Goal: Task Accomplishment & Management: Manage account settings

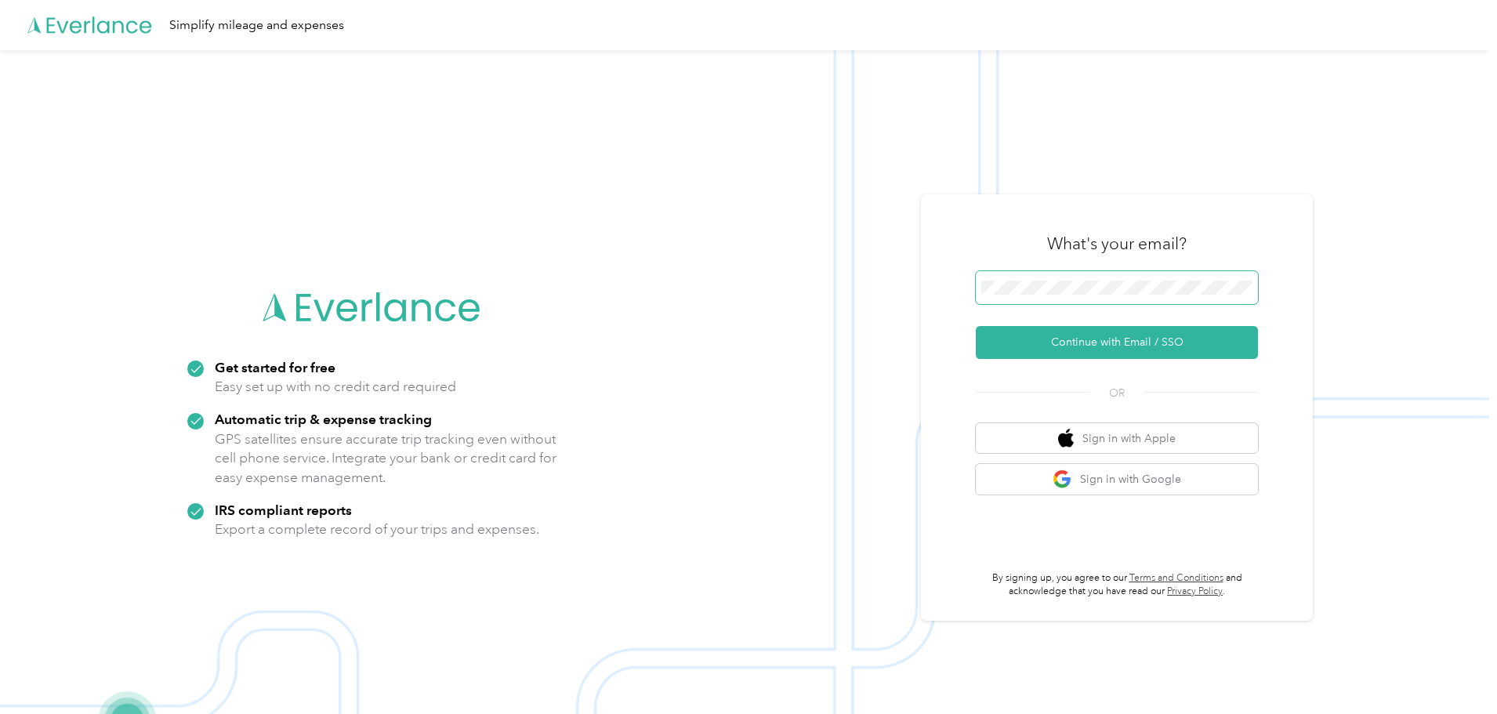
click at [1126, 271] on span at bounding box center [1117, 287] width 282 height 33
click at [1128, 279] on span at bounding box center [1117, 287] width 282 height 33
click at [1101, 295] on span at bounding box center [1117, 287] width 282 height 33
click at [1075, 347] on button "Continue with Email / SSO" at bounding box center [1117, 342] width 282 height 33
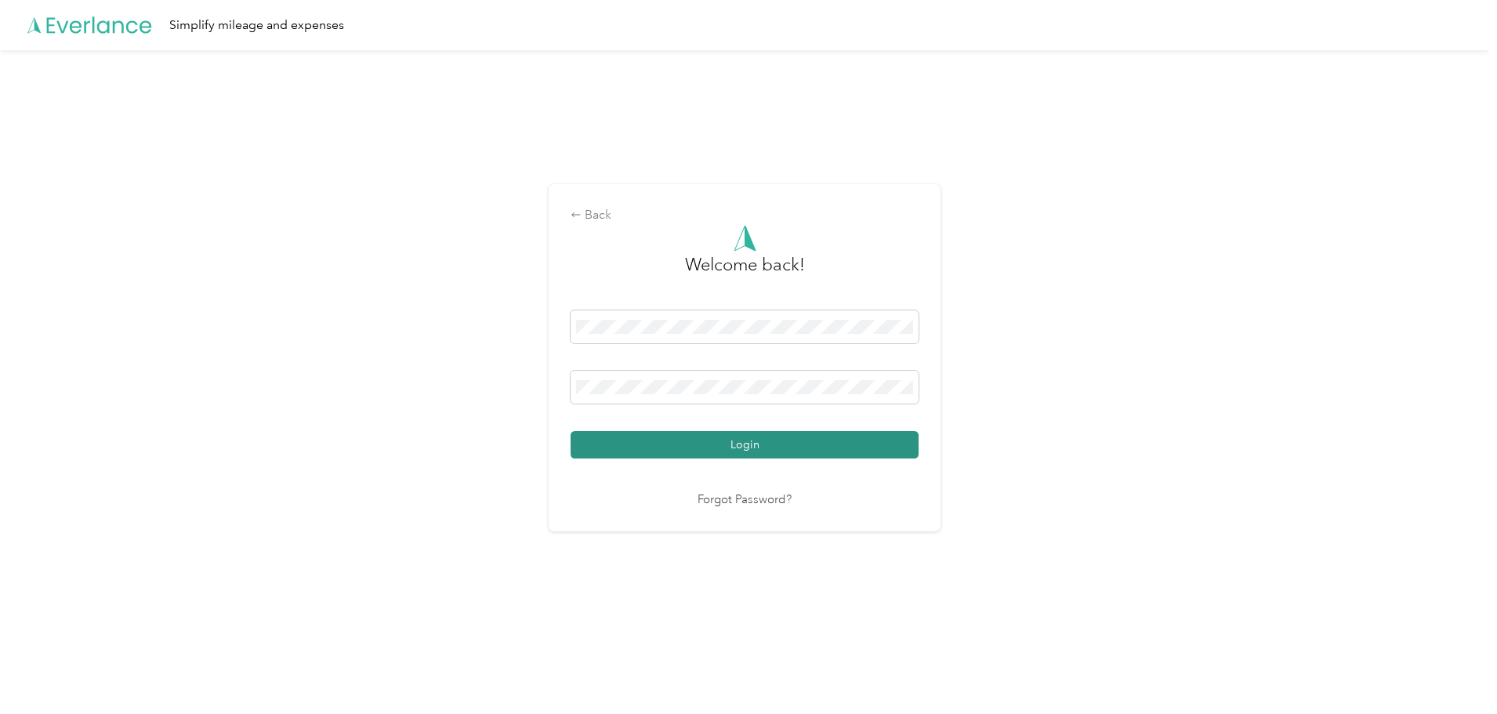
click at [716, 448] on button "Login" at bounding box center [745, 444] width 348 height 27
